Goal: Find contact information: Find contact information

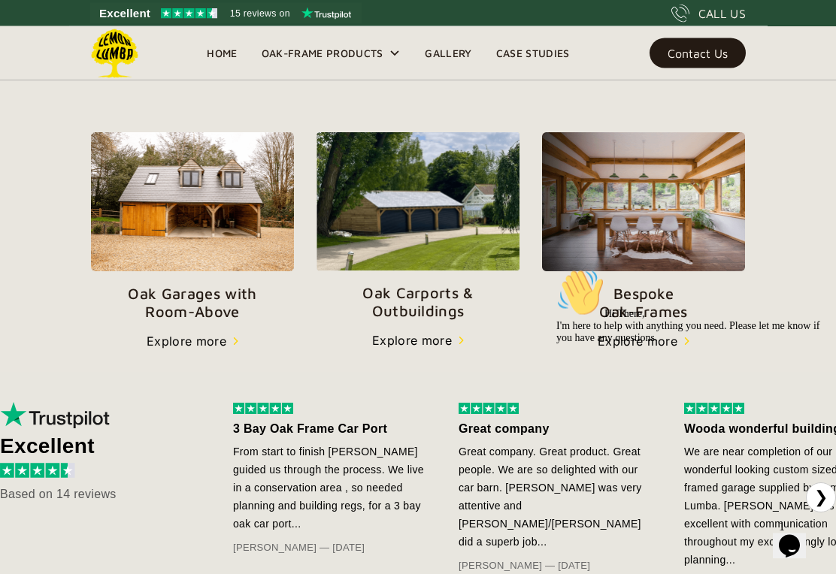
scroll to position [501, 0]
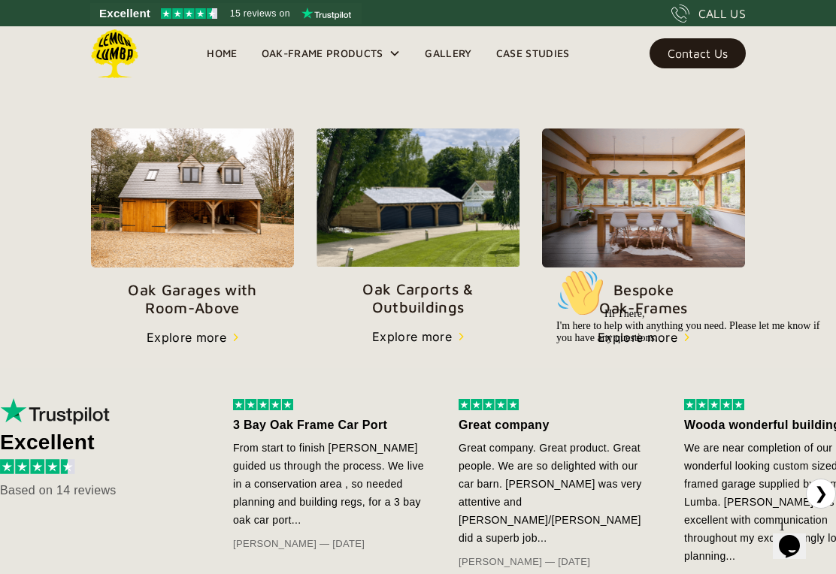
click at [462, 233] on img at bounding box center [418, 198] width 203 height 138
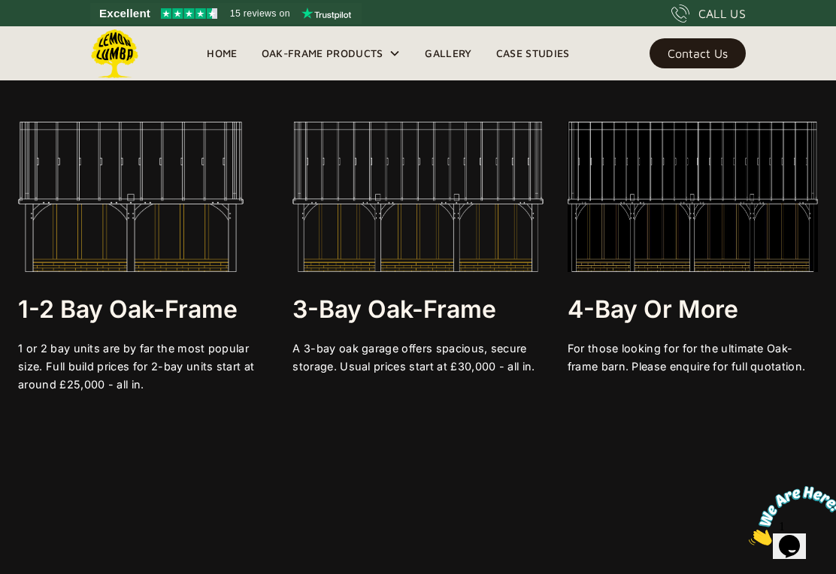
scroll to position [2749, 0]
click at [91, 222] on img at bounding box center [131, 198] width 226 height 150
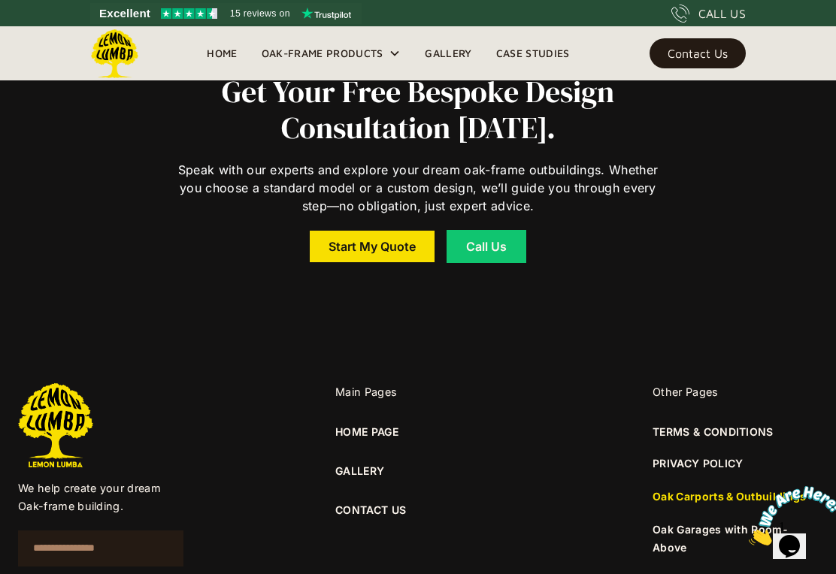
scroll to position [10550, 0]
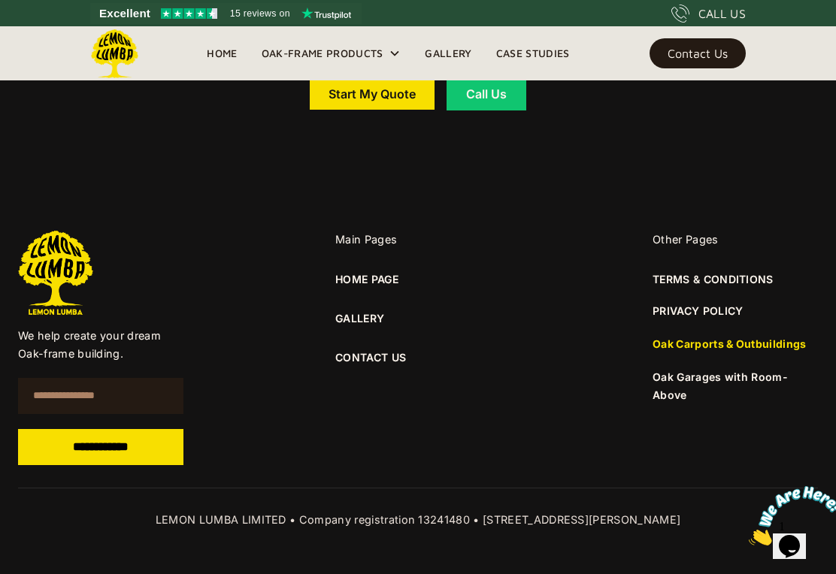
click at [392, 366] on link "CONTACT US" at bounding box center [417, 358] width 165 height 17
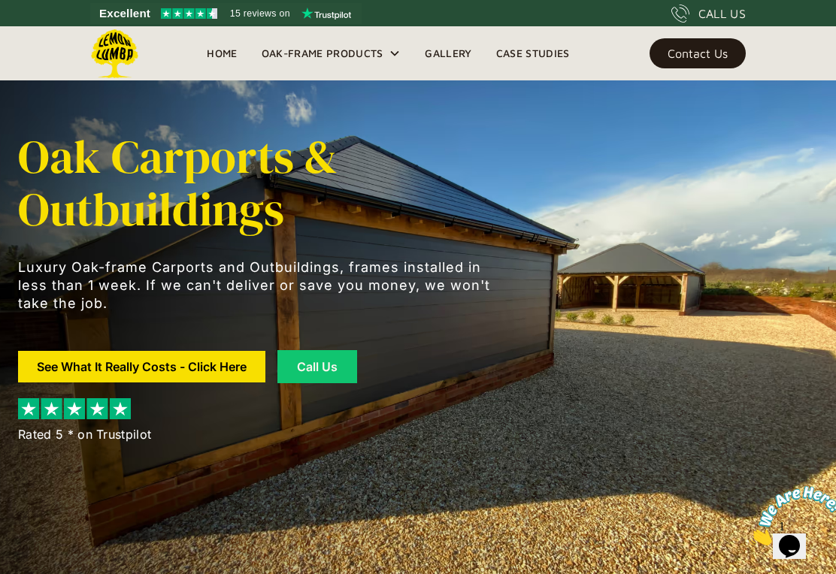
scroll to position [10573, 0]
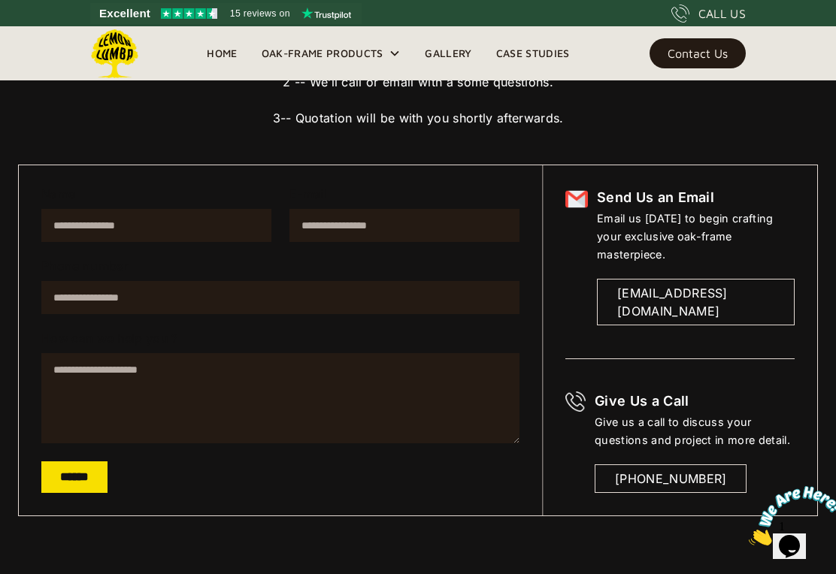
scroll to position [194, 0]
